Goal: Task Accomplishment & Management: Complete application form

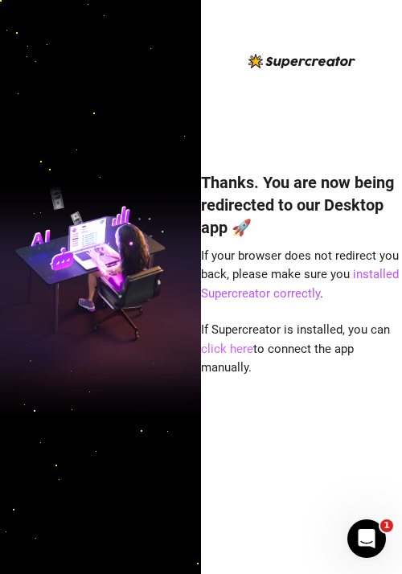
click at [238, 350] on link "click here" at bounding box center [227, 349] width 52 height 14
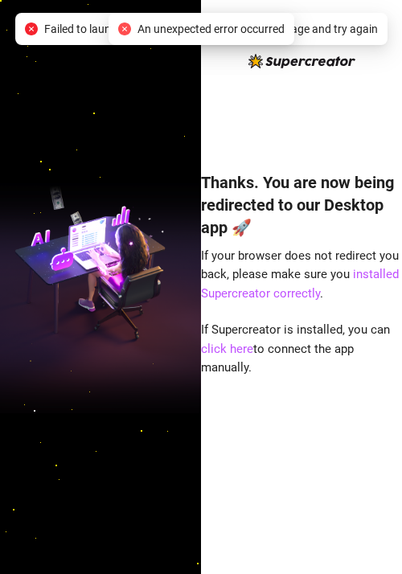
click at [120, 28] on icon "close-circle" at bounding box center [124, 29] width 13 height 13
click at [226, 350] on link "click here" at bounding box center [227, 349] width 52 height 14
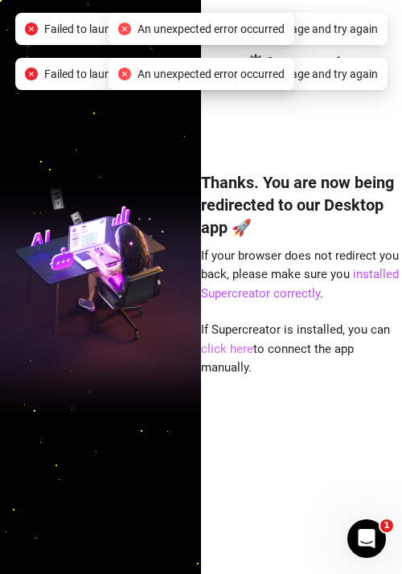
click at [226, 350] on link "click here" at bounding box center [227, 349] width 52 height 14
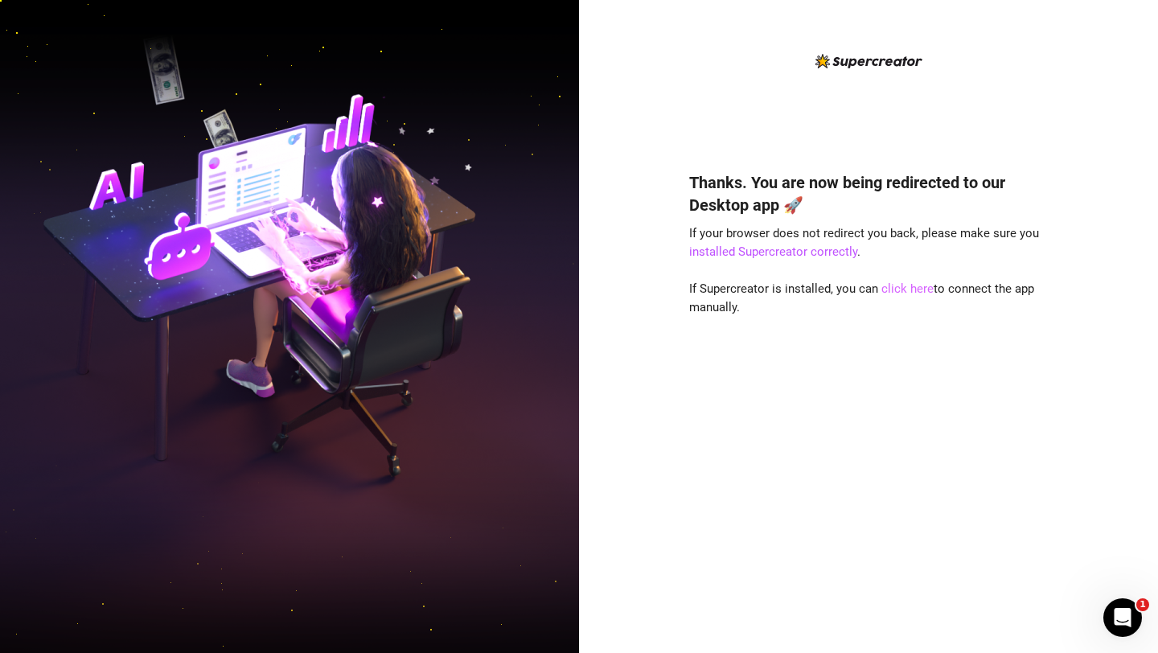
click at [401, 287] on link "click here" at bounding box center [907, 288] width 52 height 14
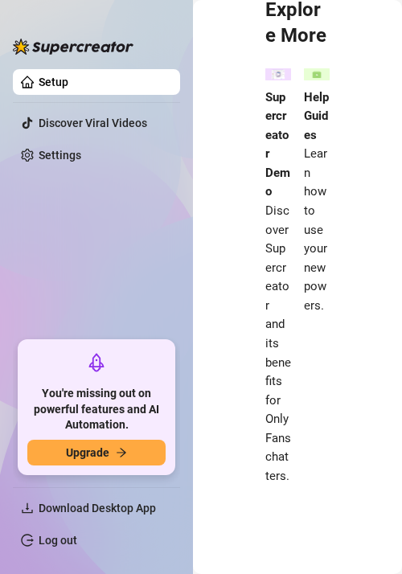
scroll to position [866, 0]
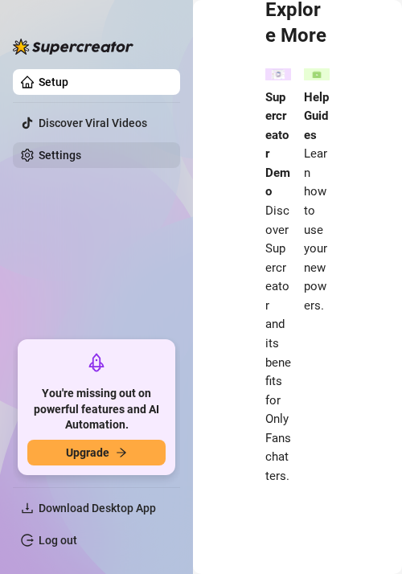
click at [81, 154] on link "Settings" at bounding box center [60, 155] width 43 height 13
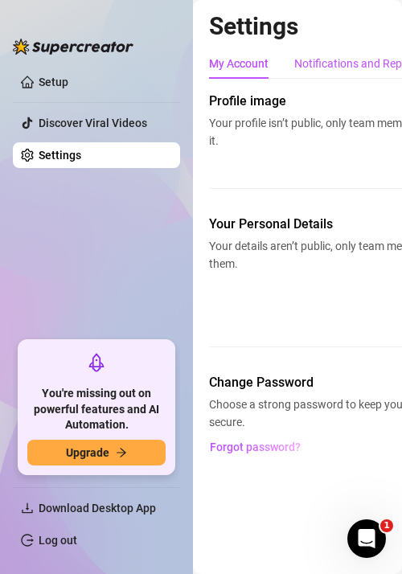
click at [347, 63] on div "Notifications and Reports" at bounding box center [358, 64] width 128 height 18
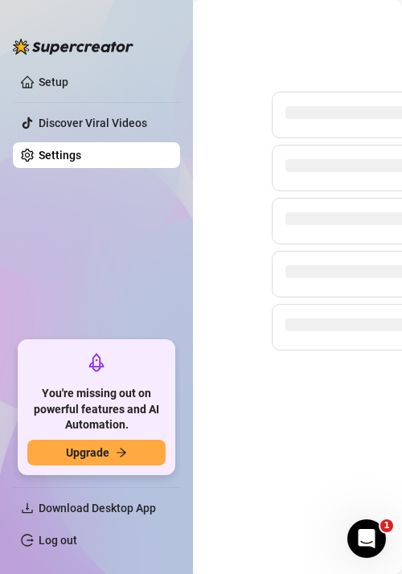
scroll to position [0, 478]
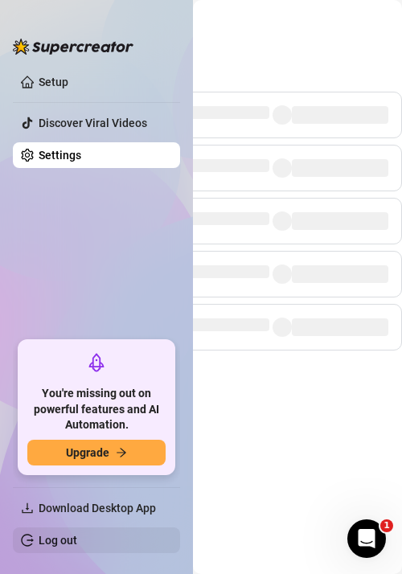
click at [50, 539] on link "Log out" at bounding box center [58, 540] width 39 height 13
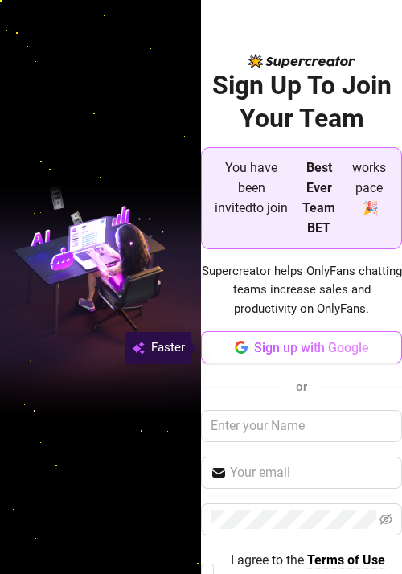
click at [293, 351] on span "Sign up with Google" at bounding box center [311, 347] width 115 height 15
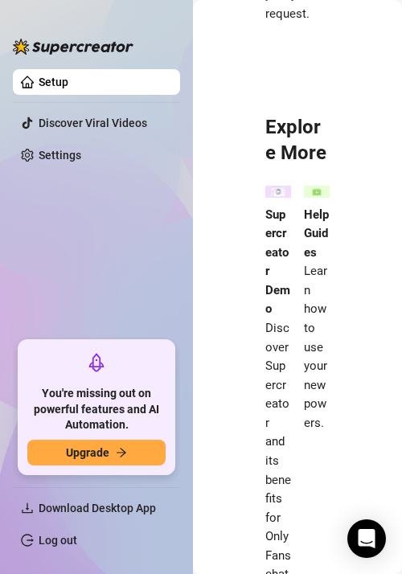
scroll to position [822, 0]
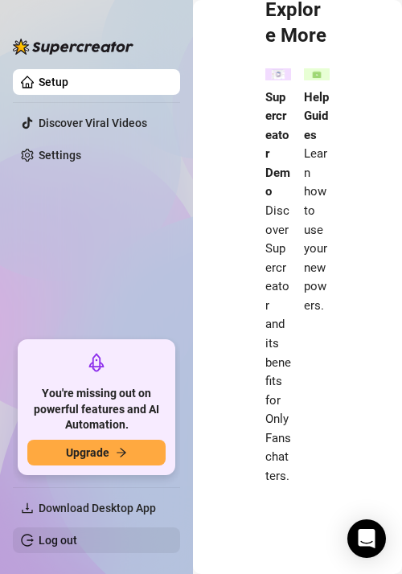
click at [63, 546] on link "Log out" at bounding box center [58, 540] width 39 height 13
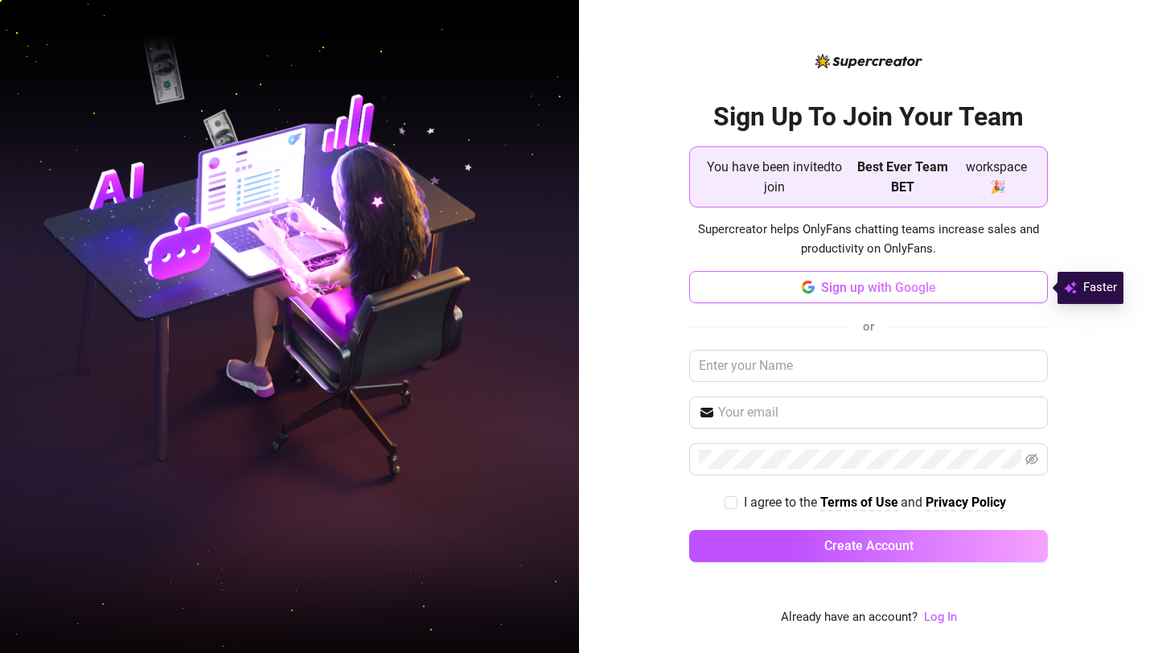
click at [401, 288] on span "Sign up with Google" at bounding box center [878, 287] width 115 height 15
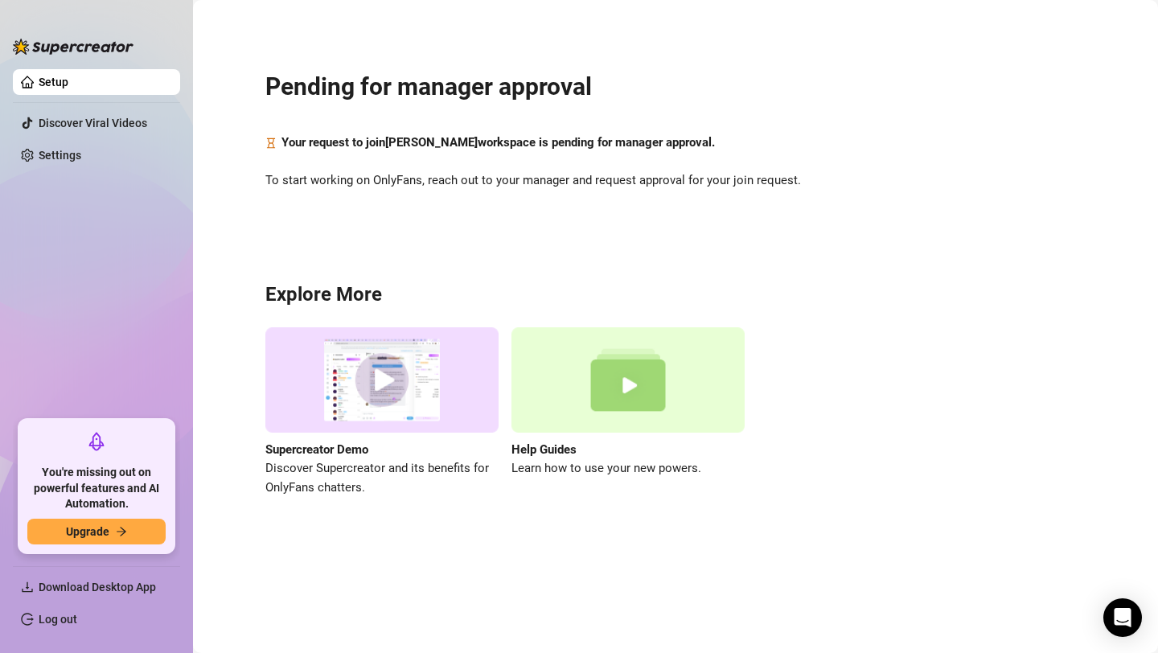
click at [64, 142] on ul "Setup Discover Viral Videos Settings" at bounding box center [96, 238] width 167 height 351
click at [64, 158] on link "Settings" at bounding box center [60, 155] width 43 height 13
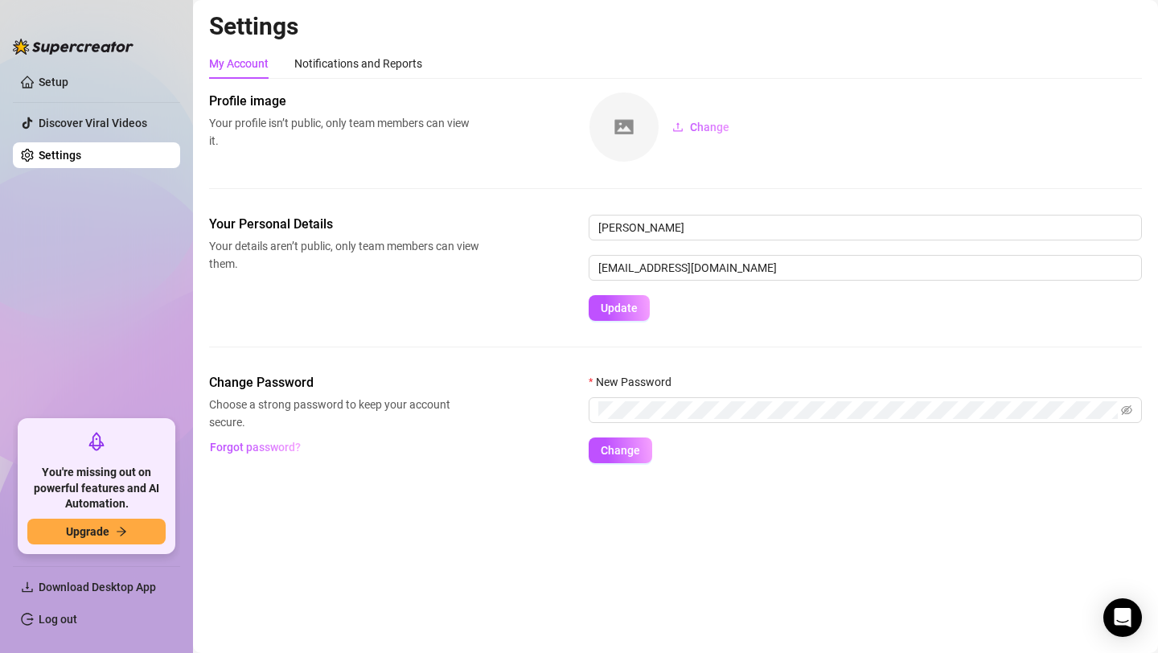
click at [105, 95] on ul "Setup Discover Viral Videos Settings" at bounding box center [96, 238] width 167 height 351
click at [64, 80] on link "Setup" at bounding box center [54, 82] width 30 height 13
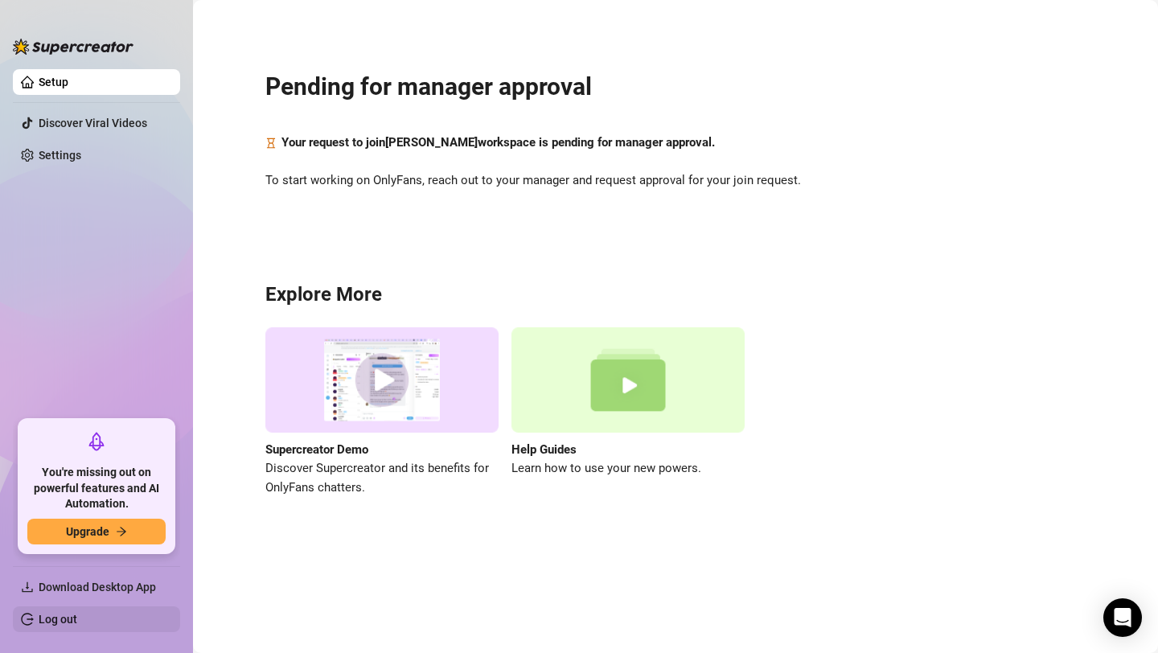
click at [55, 573] on link "Log out" at bounding box center [58, 619] width 39 height 13
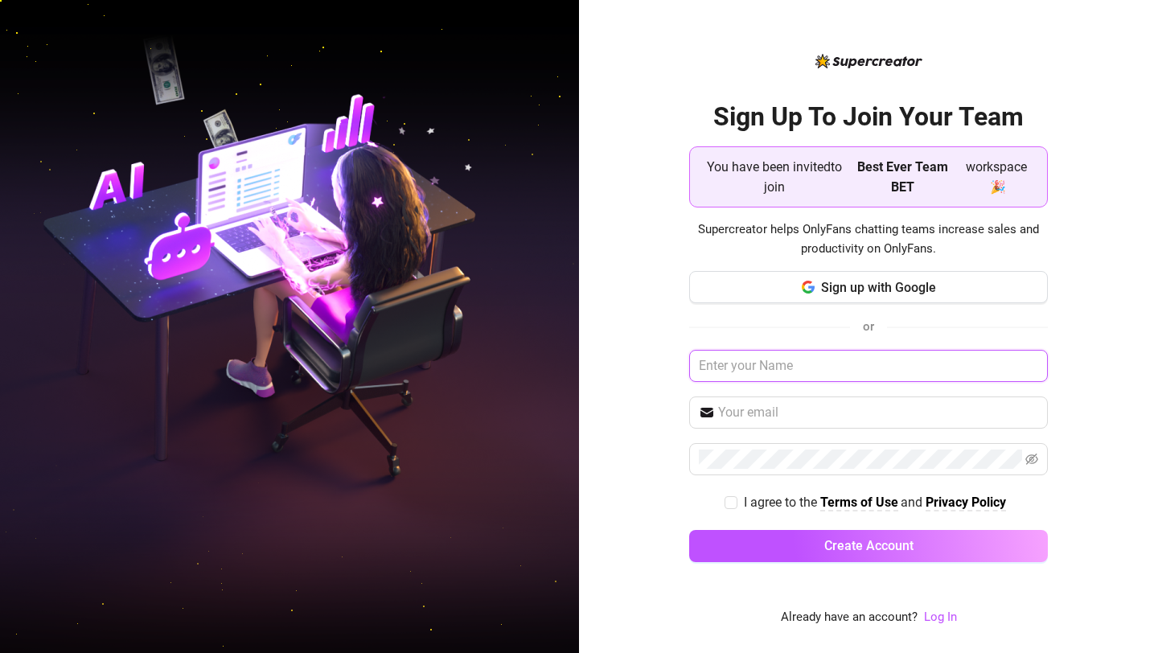
click at [401, 368] on input "text" at bounding box center [868, 366] width 359 height 32
type input "August"
click at [401, 405] on input "text" at bounding box center [878, 412] width 320 height 19
paste input "[EMAIL_ADDRESS][DOMAIN_NAME]"
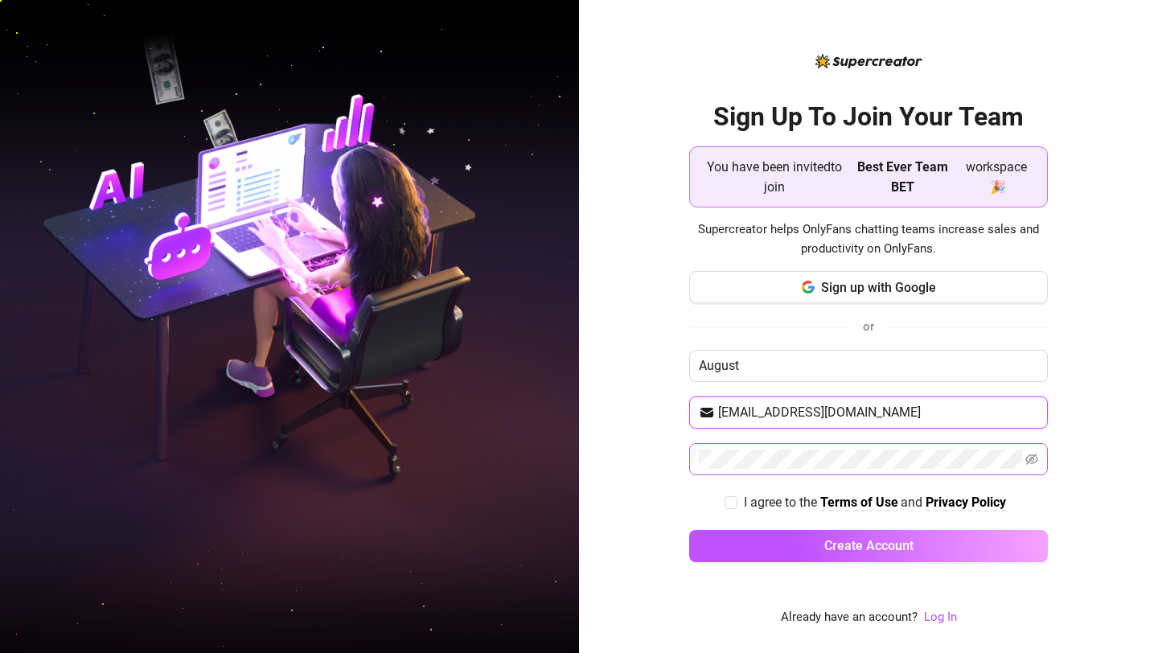
type input "[EMAIL_ADDRESS][DOMAIN_NAME]"
click at [401, 463] on icon "eye-invisible" at bounding box center [1031, 459] width 13 height 13
click at [401, 503] on input "I agree to the Terms of Use and Privacy Policy" at bounding box center [730, 501] width 11 height 11
checkbox input "true"
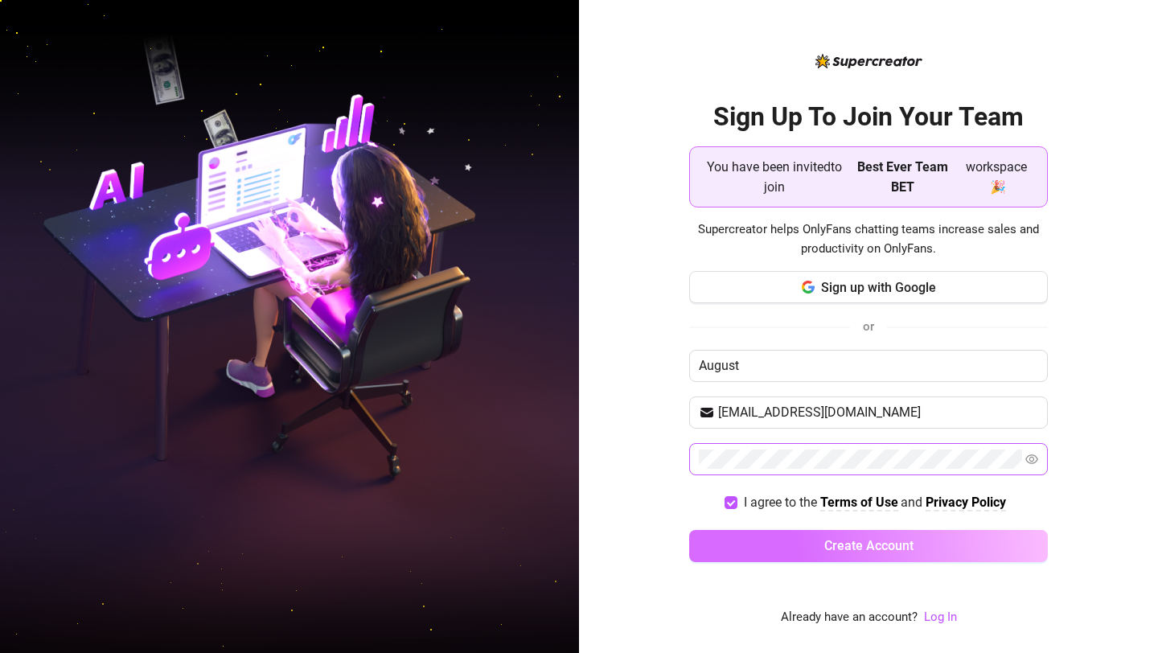
click at [401, 544] on button "Create Account" at bounding box center [868, 546] width 359 height 32
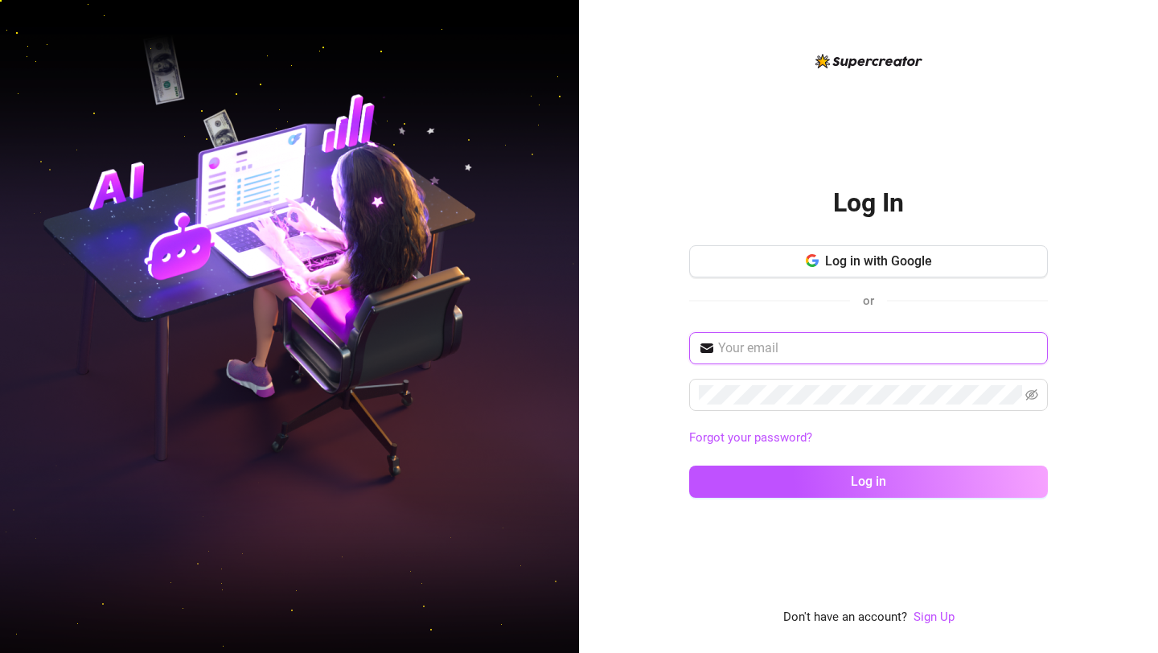
click at [401, 352] on input "text" at bounding box center [878, 348] width 320 height 19
type input "[EMAIL_ADDRESS][DOMAIN_NAME]"
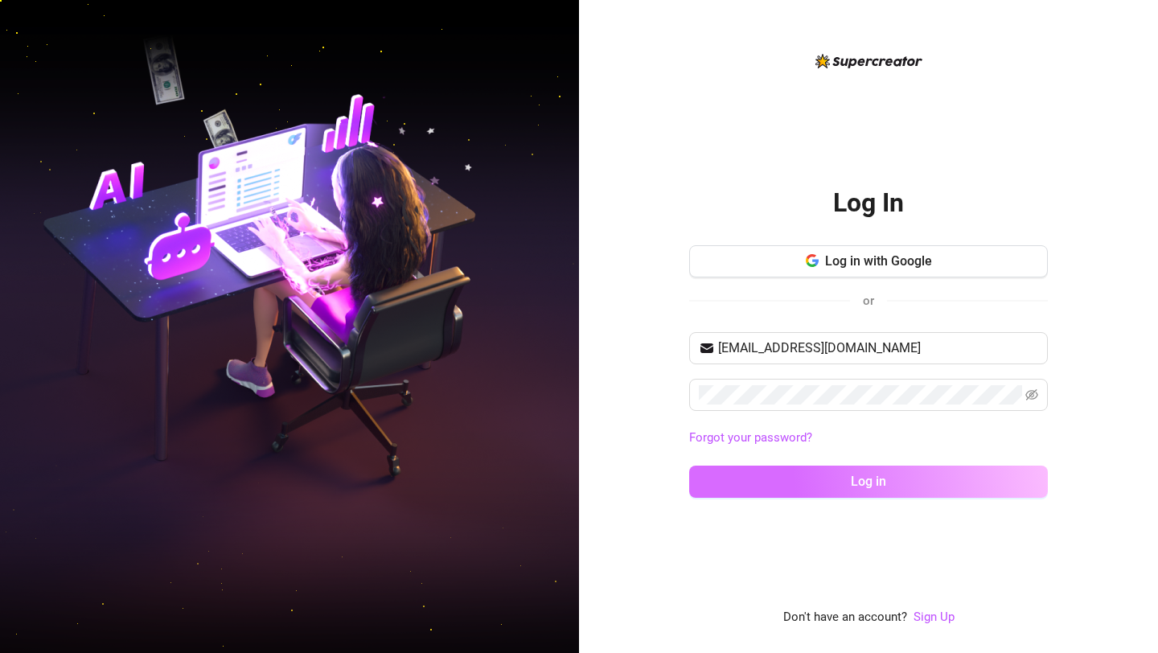
click at [401, 482] on button "Log in" at bounding box center [868, 482] width 359 height 32
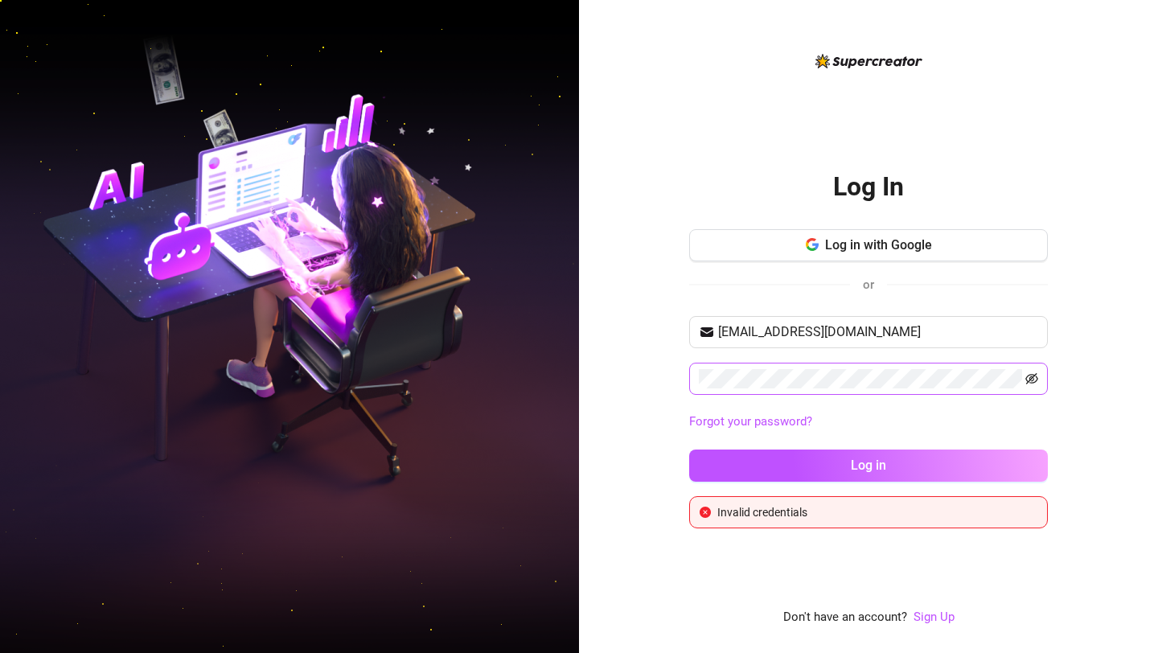
click at [401, 381] on icon "eye-invisible" at bounding box center [1031, 378] width 13 height 11
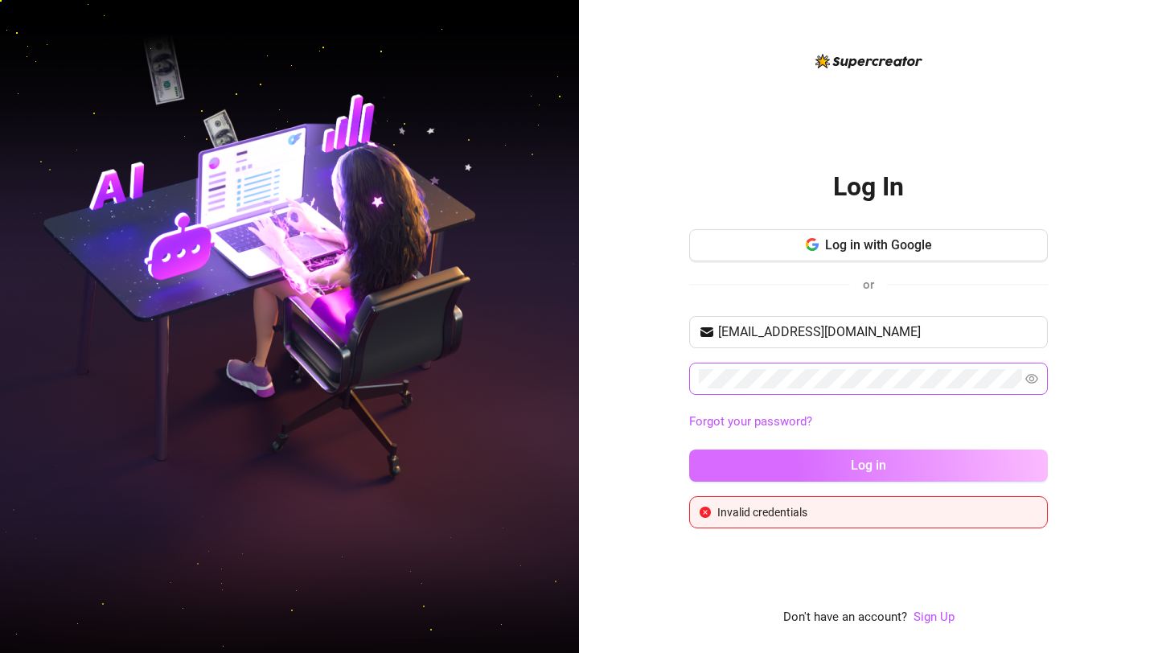
click at [401, 478] on button "Log in" at bounding box center [868, 466] width 359 height 32
